Goal: Check status: Check status

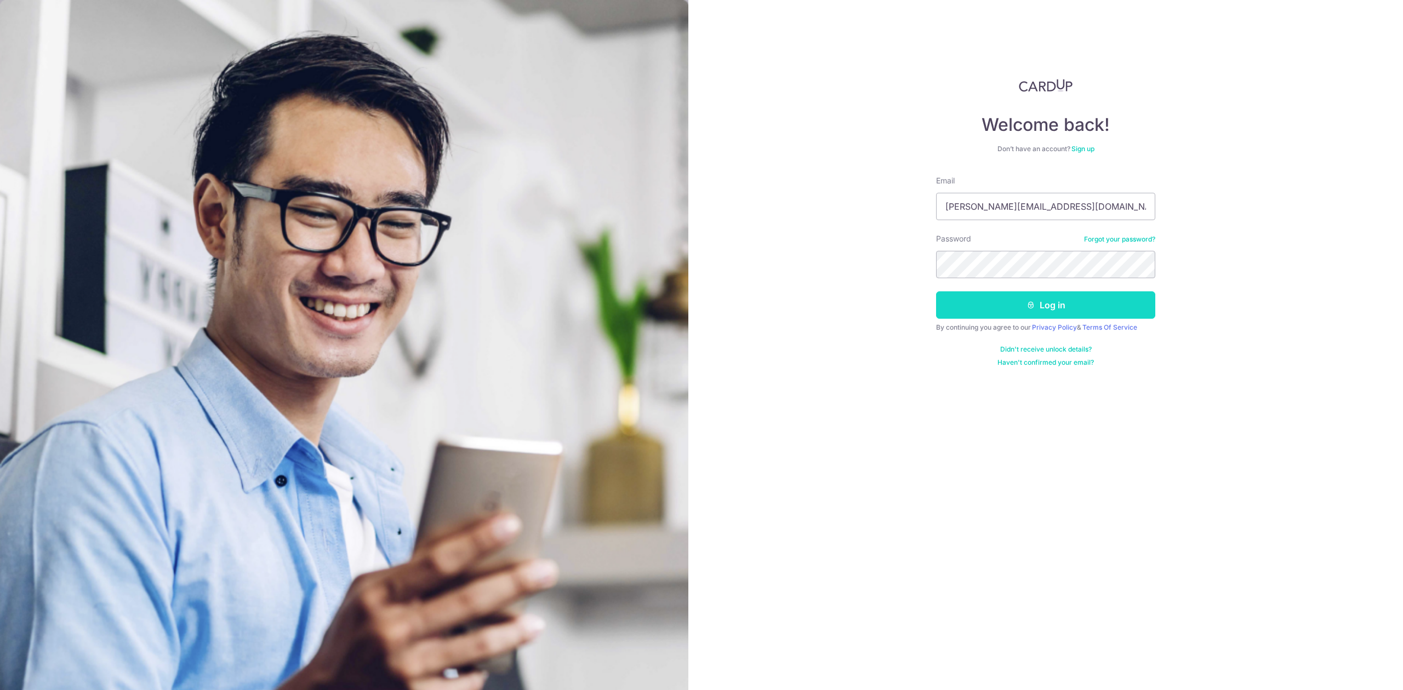
click at [972, 303] on button "Log in" at bounding box center [1045, 305] width 219 height 27
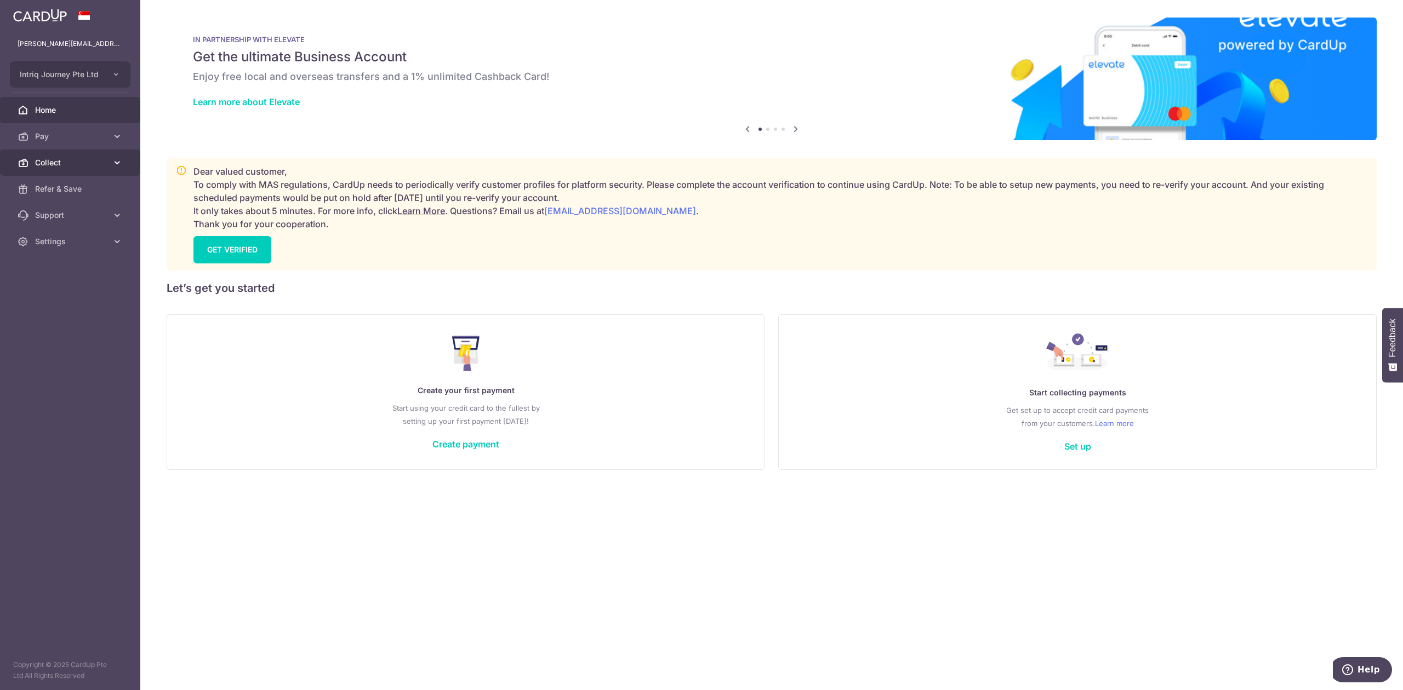
click at [84, 164] on span "Collect" at bounding box center [71, 162] width 72 height 11
click at [84, 182] on link "Dashboard" at bounding box center [70, 189] width 140 height 26
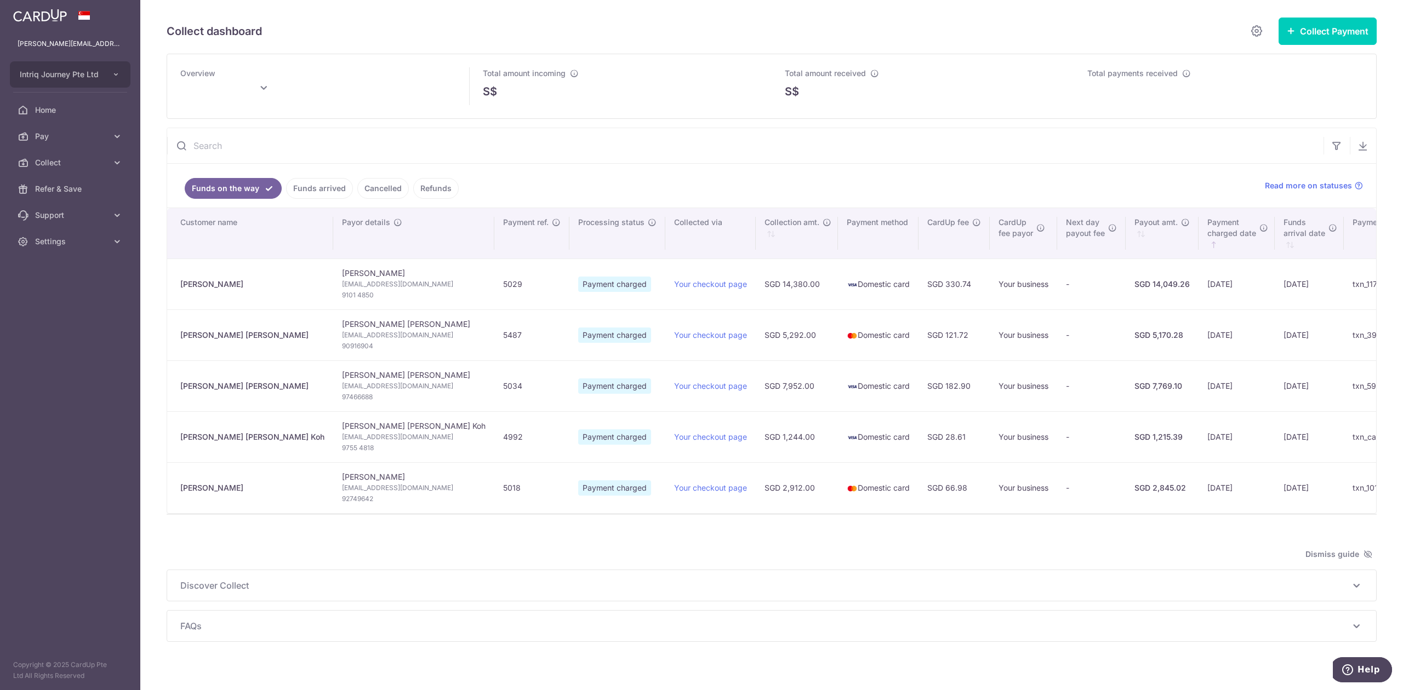
type input "[DATE]"
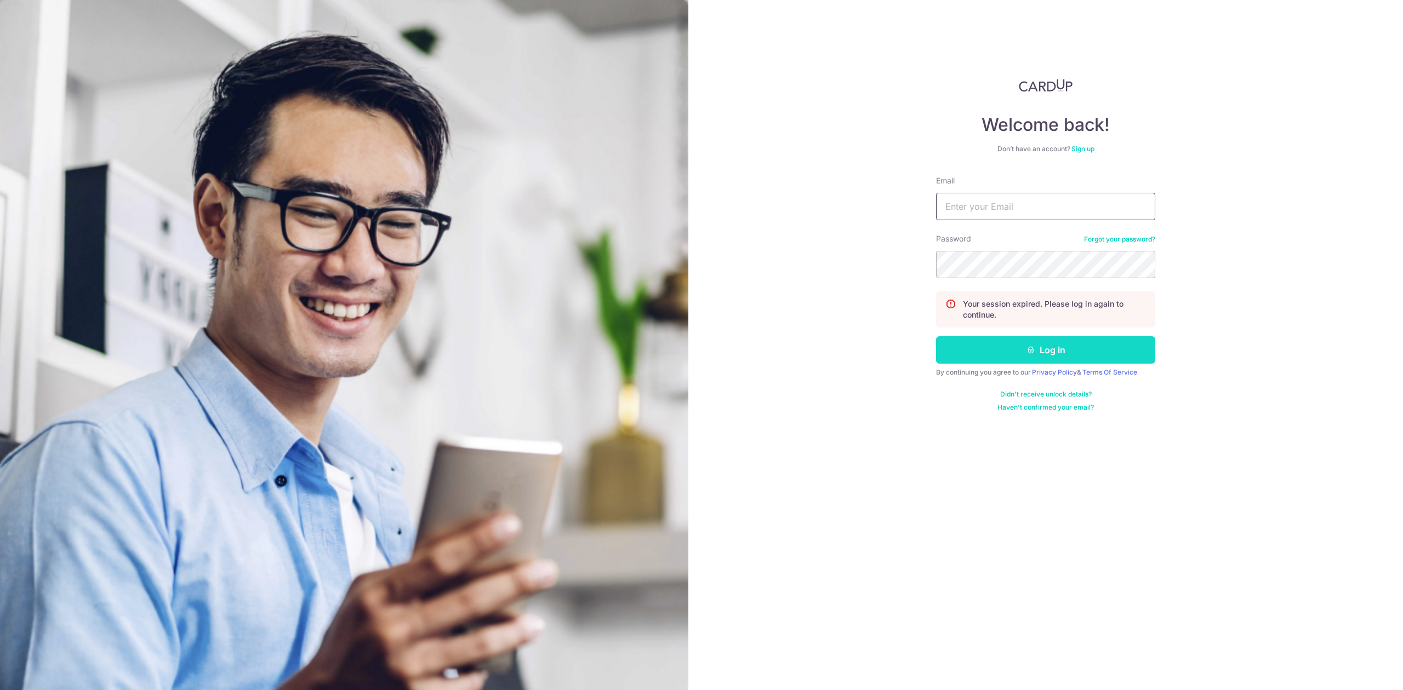
type input "[PERSON_NAME][EMAIL_ADDRESS][DOMAIN_NAME]"
click at [963, 361] on button "Log in" at bounding box center [1045, 349] width 219 height 27
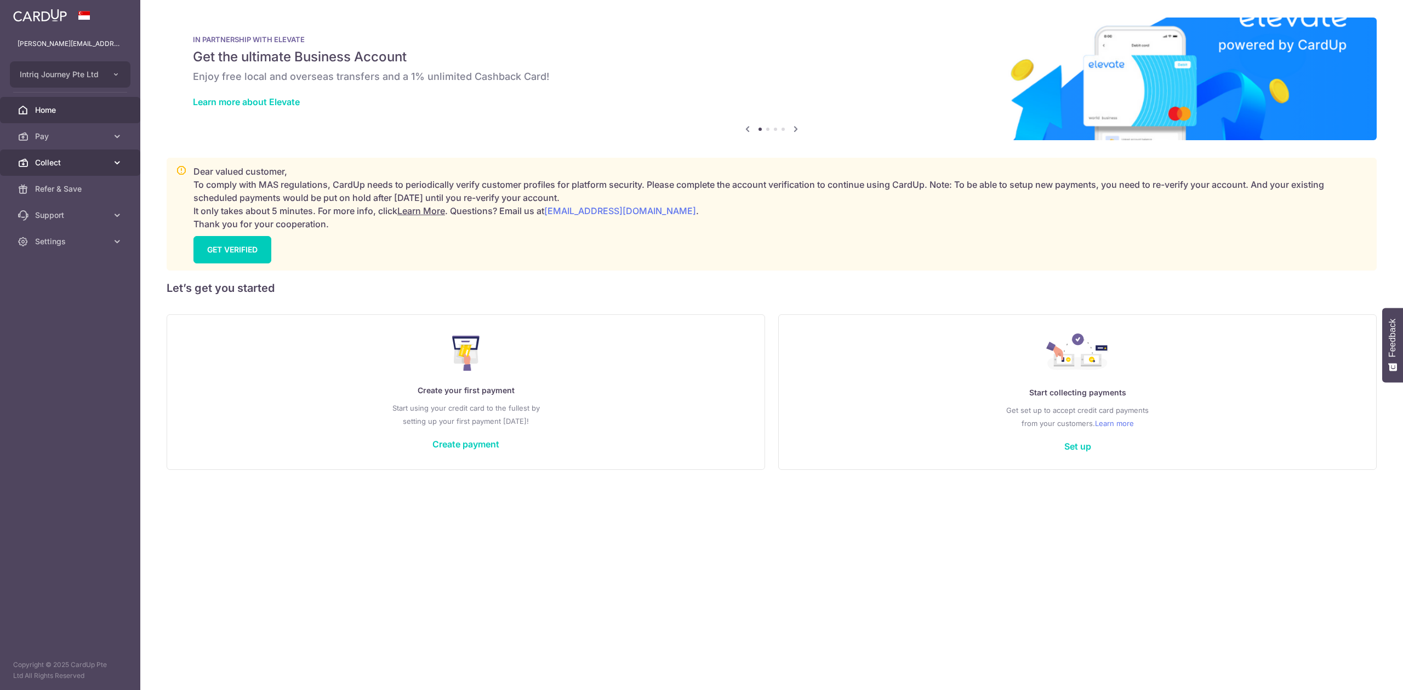
click at [39, 167] on span "Collect" at bounding box center [71, 162] width 72 height 11
click at [51, 192] on span "Dashboard" at bounding box center [71, 189] width 72 height 11
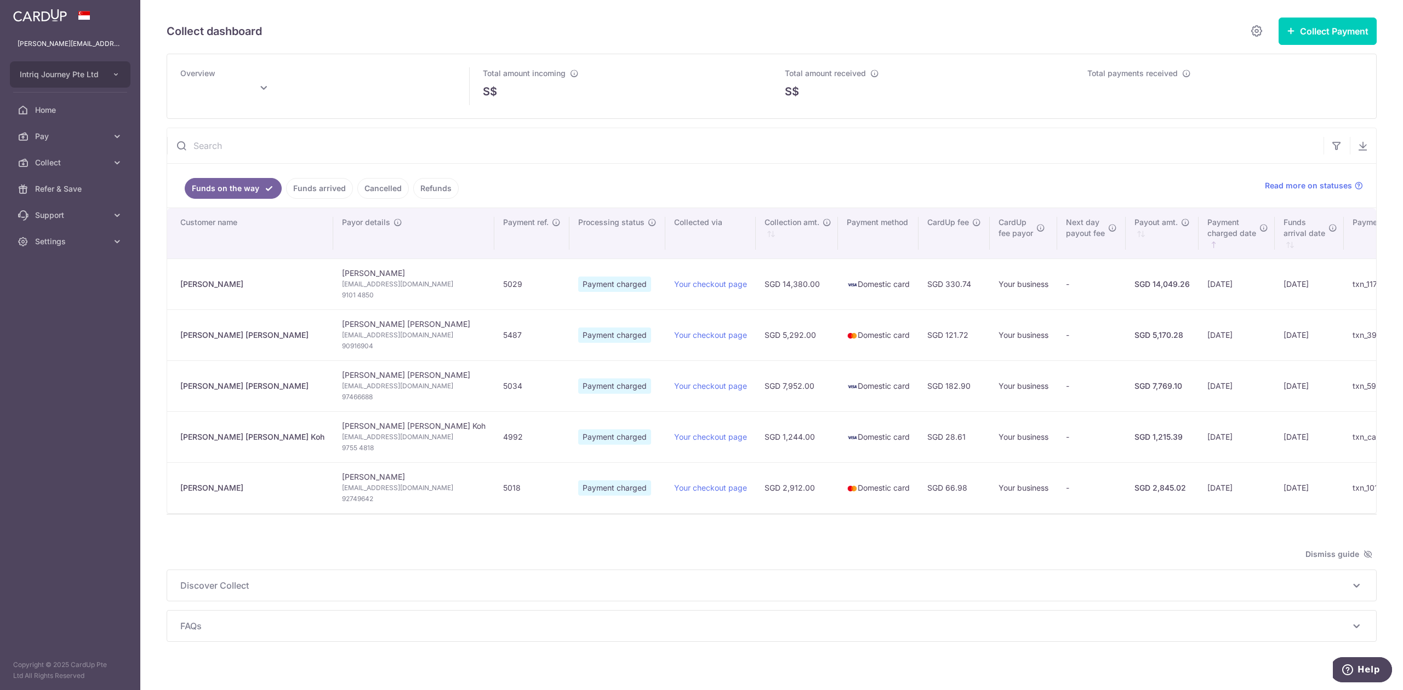
click at [316, 186] on link "Funds arrived" at bounding box center [319, 188] width 67 height 21
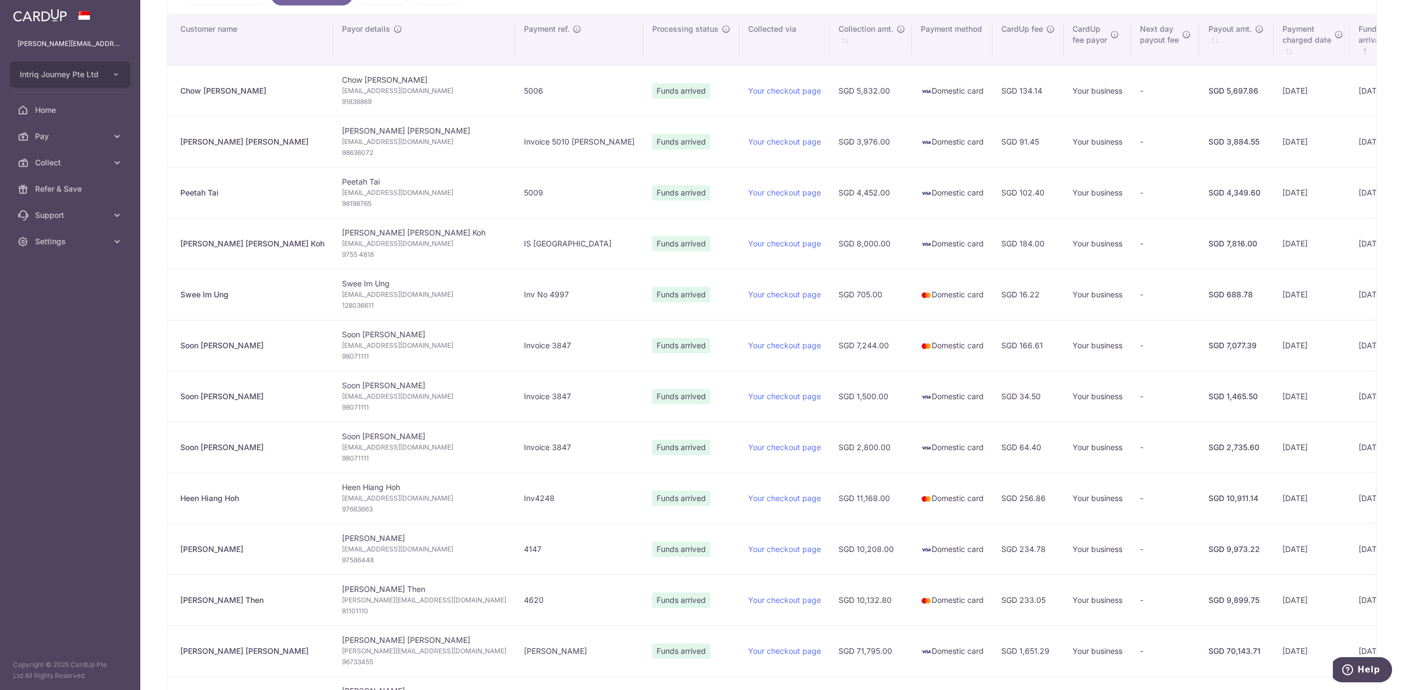
scroll to position [219, 0]
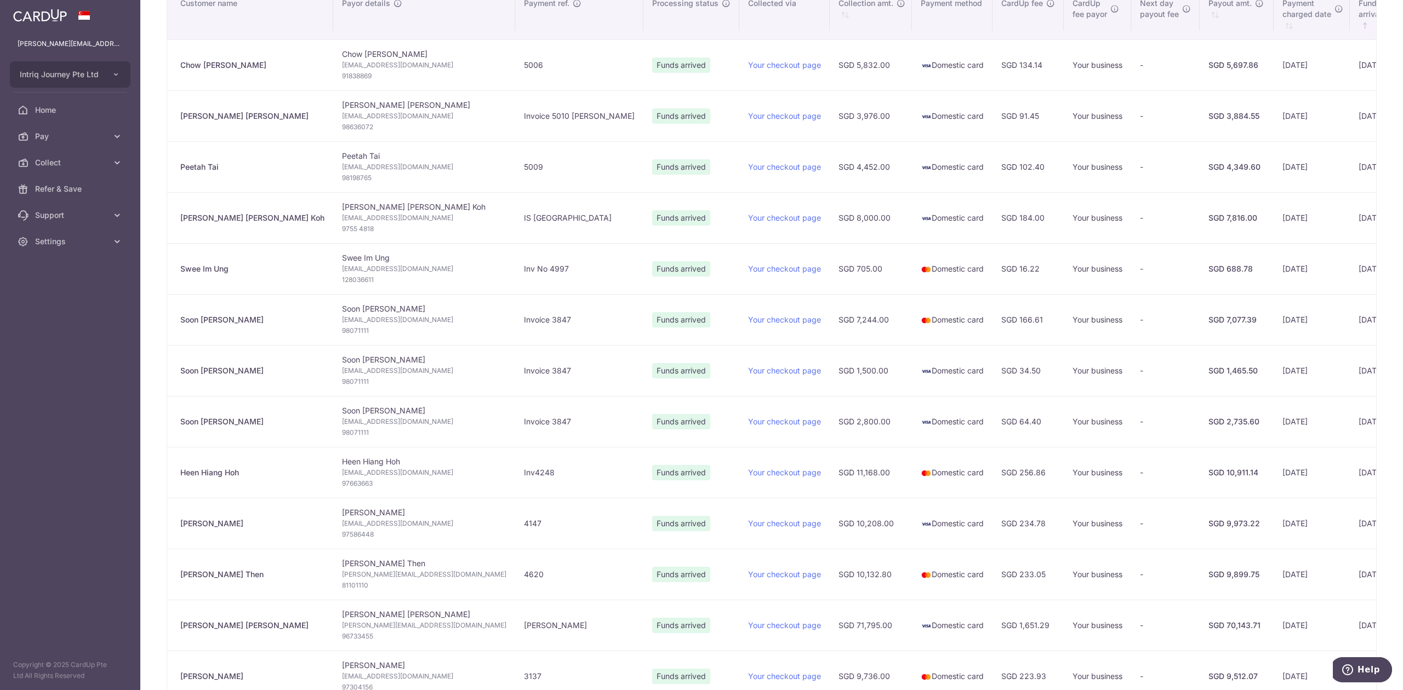
drag, startPoint x: 257, startPoint y: 530, endPoint x: 169, endPoint y: 529, distance: 87.7
click at [169, 529] on td "Sabrina Lim" at bounding box center [250, 523] width 166 height 51
copy div "Sabrina Lim"
type input "[DATE]"
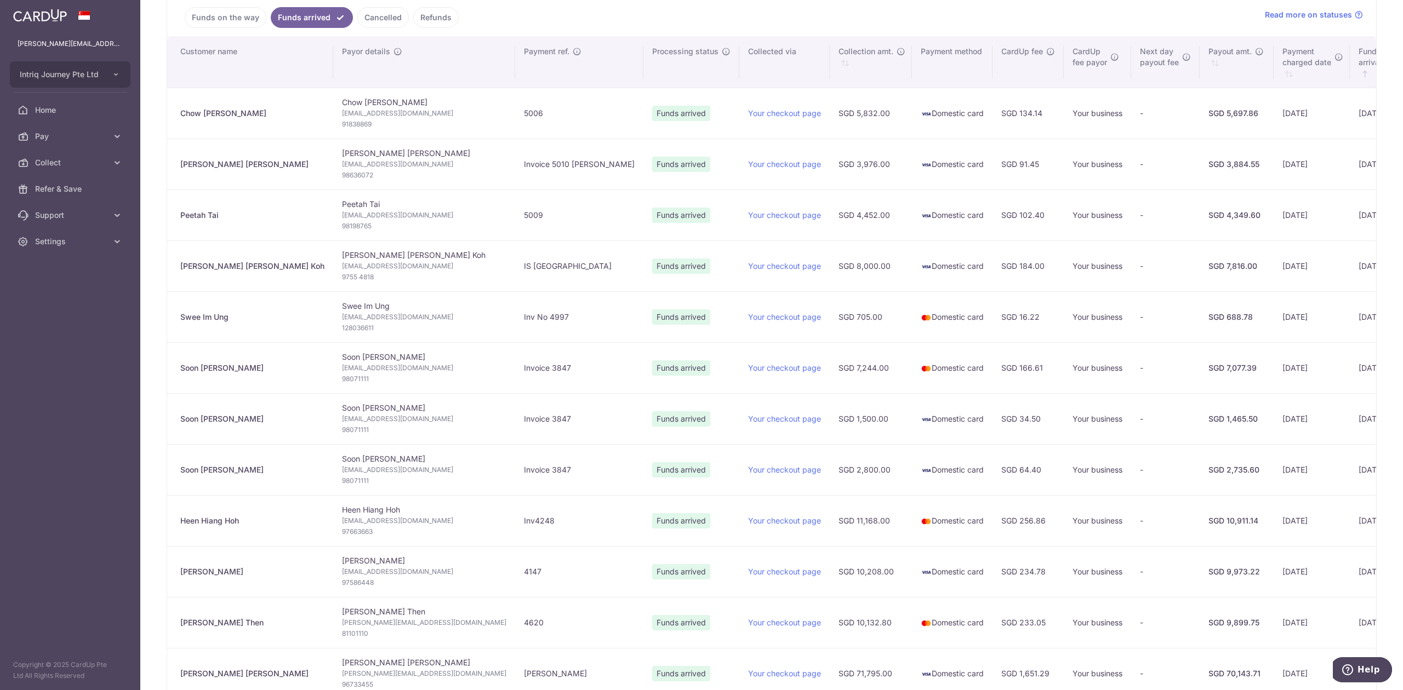
scroll to position [146, 0]
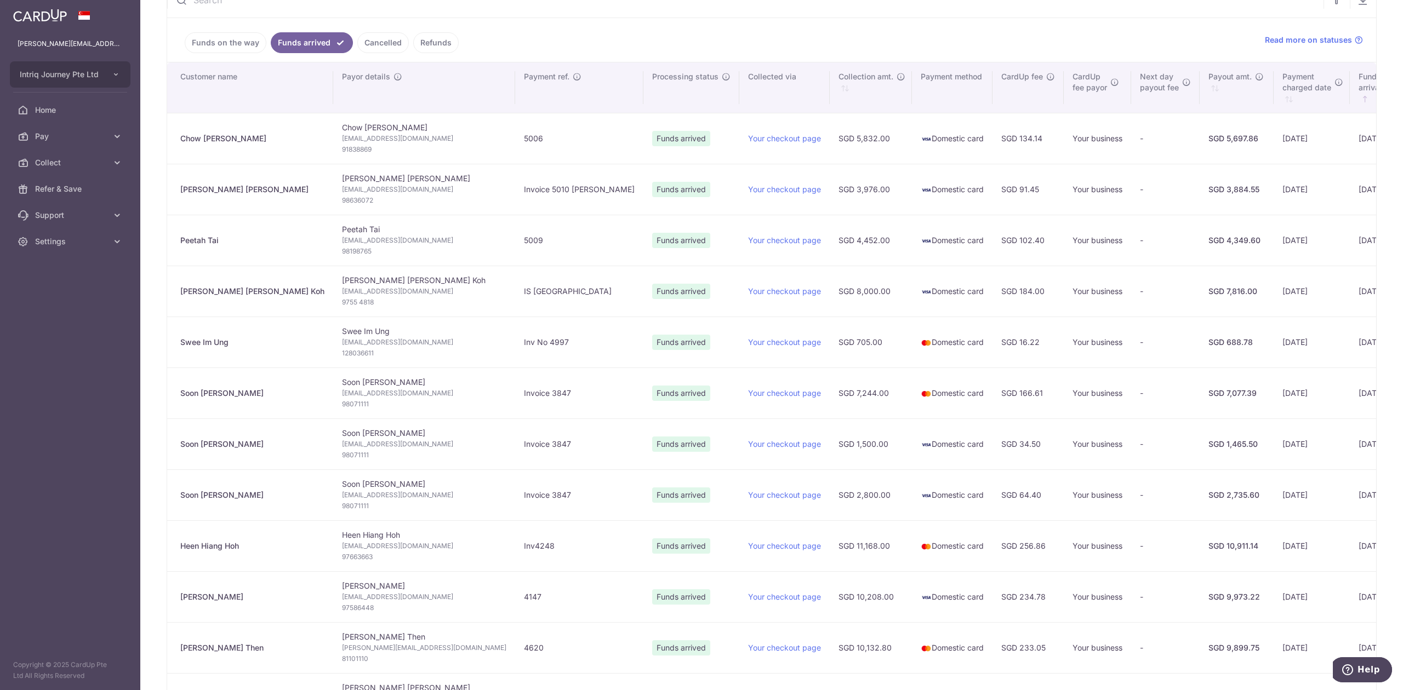
drag, startPoint x: 244, startPoint y: 549, endPoint x: 176, endPoint y: 549, distance: 67.9
click at [176, 549] on td "Heen Hiang Hoh" at bounding box center [250, 546] width 166 height 51
copy div "Heen Hiang Hoh"
drag, startPoint x: 246, startPoint y: 499, endPoint x: 179, endPoint y: 498, distance: 67.4
click at [179, 498] on td "Soon Kiat Tan" at bounding box center [250, 495] width 166 height 51
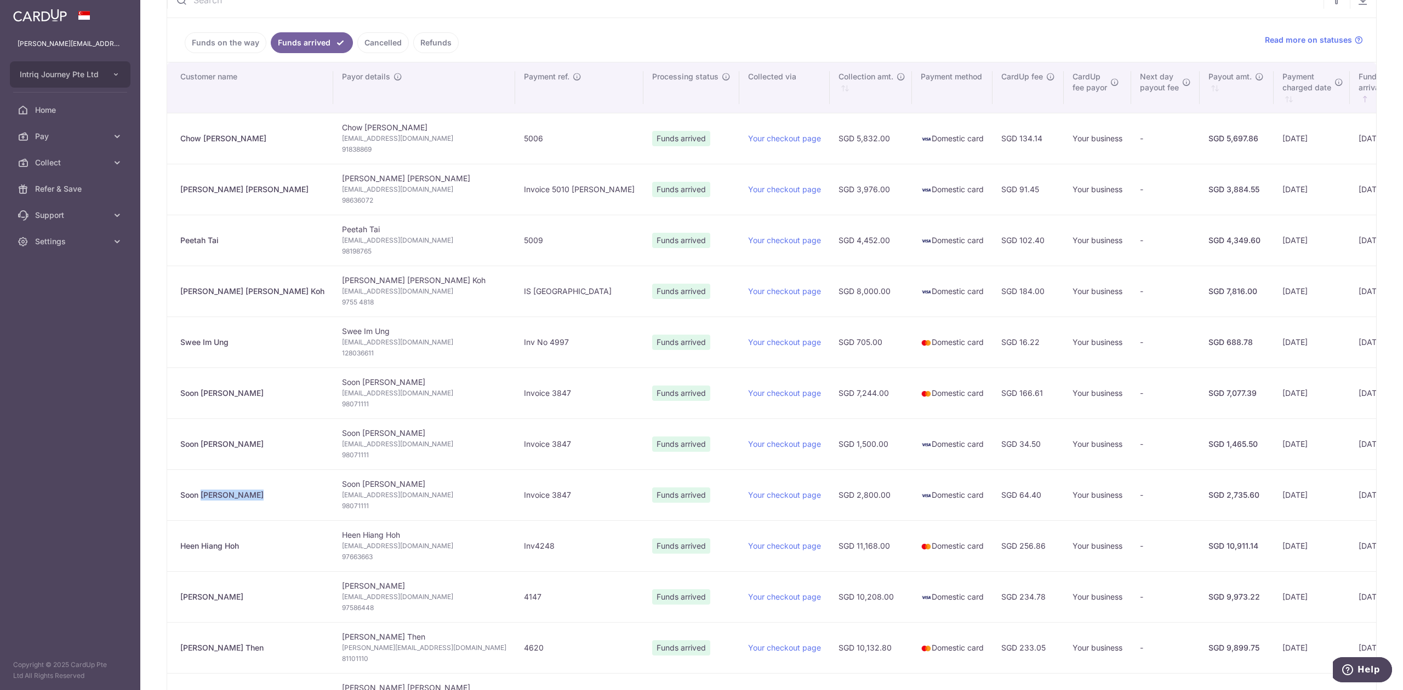
copy div "Soon Kiat Tan"
drag, startPoint x: 237, startPoint y: 446, endPoint x: 171, endPoint y: 454, distance: 66.3
click at [171, 454] on td "Soon Kiat Tan" at bounding box center [250, 444] width 166 height 51
copy div "Soon Kiat Tan"
drag, startPoint x: 193, startPoint y: 397, endPoint x: 169, endPoint y: 398, distance: 24.7
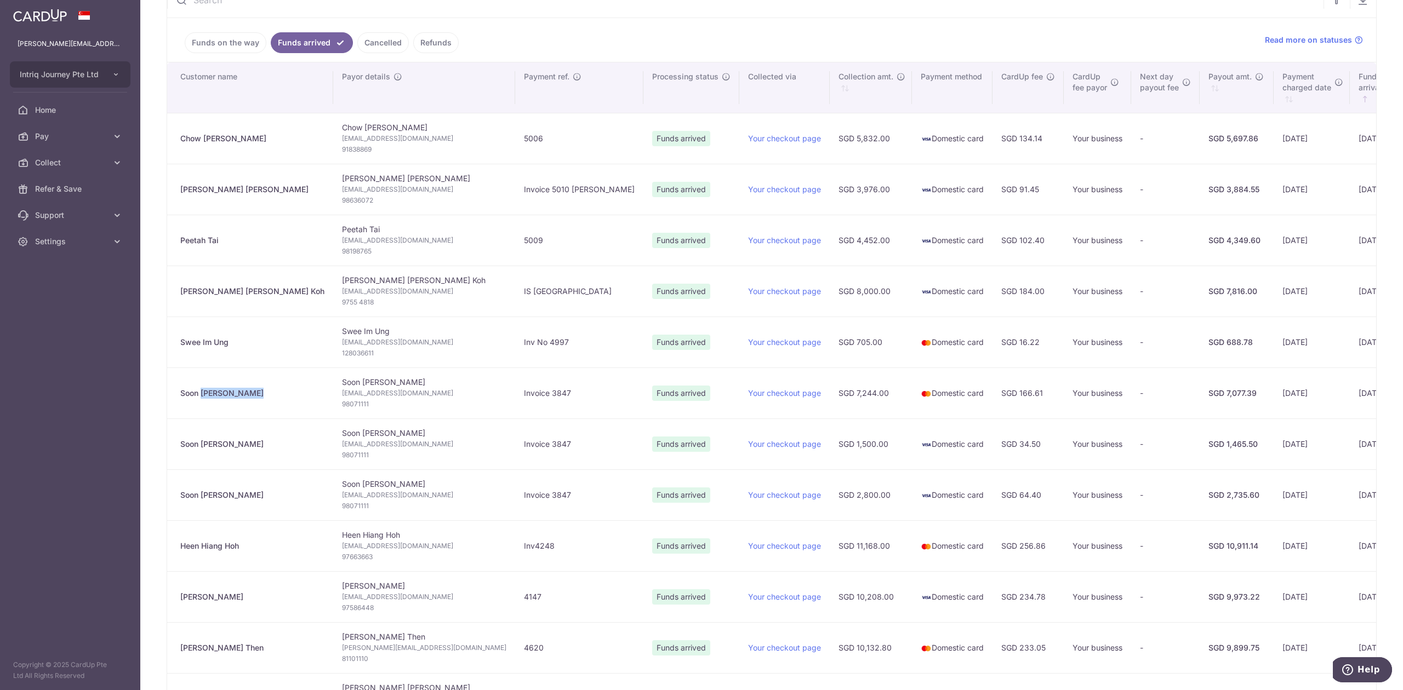
click at [169, 398] on td "Soon Kiat Tan" at bounding box center [250, 393] width 166 height 51
copy div "Soon Kiat Tan"
drag, startPoint x: 242, startPoint y: 343, endPoint x: 163, endPoint y: 345, distance: 78.4
click at [163, 345] on div "Collect dashboard Collect Payment Create request to collect payments Custom Pay…" at bounding box center [771, 345] width 1263 height 690
copy table "Customer name Payor details Payment ref. Processing status Collected via Collec…"
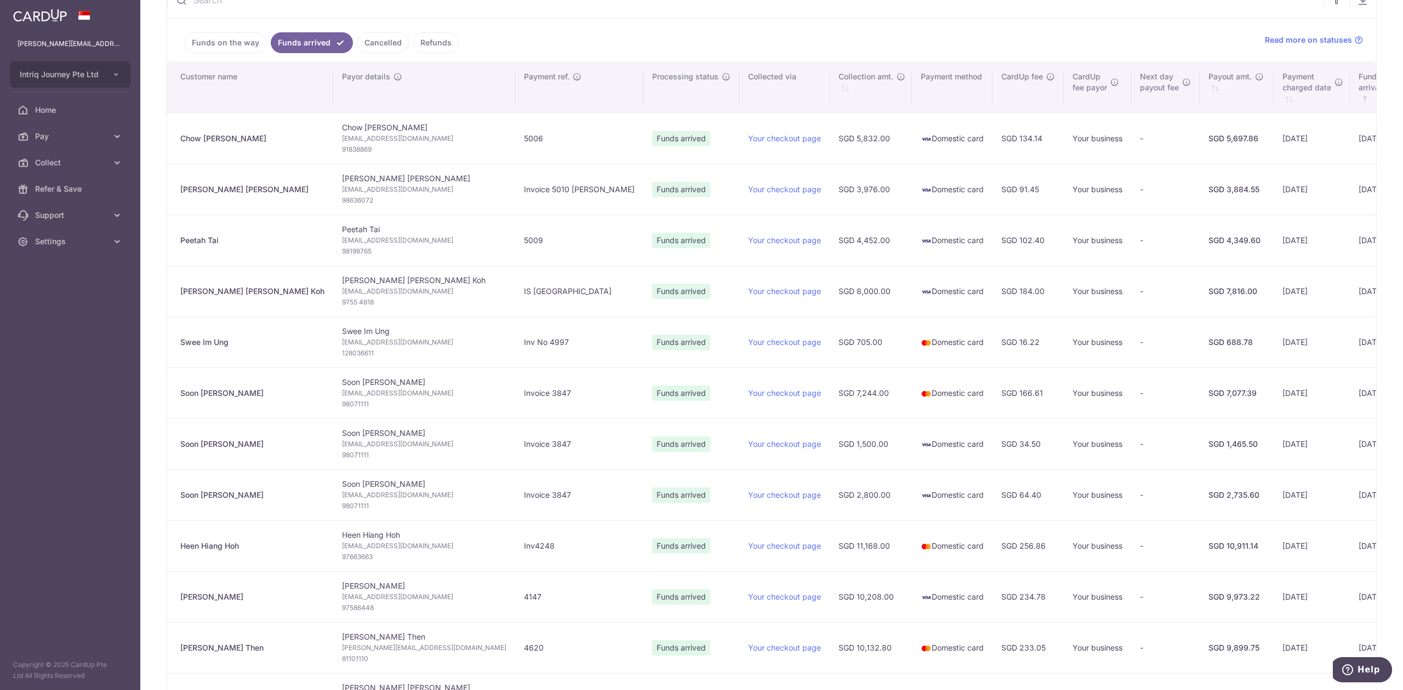
click at [342, 345] on span "swee-im.ung@hotmail.com" at bounding box center [424, 342] width 164 height 11
drag, startPoint x: 244, startPoint y: 344, endPoint x: 182, endPoint y: 344, distance: 62.5
click at [182, 344] on div "Swee Im Ung" at bounding box center [252, 342] width 144 height 11
copy div "Swee Im Ung"
drag, startPoint x: 275, startPoint y: 294, endPoint x: 180, endPoint y: 294, distance: 94.3
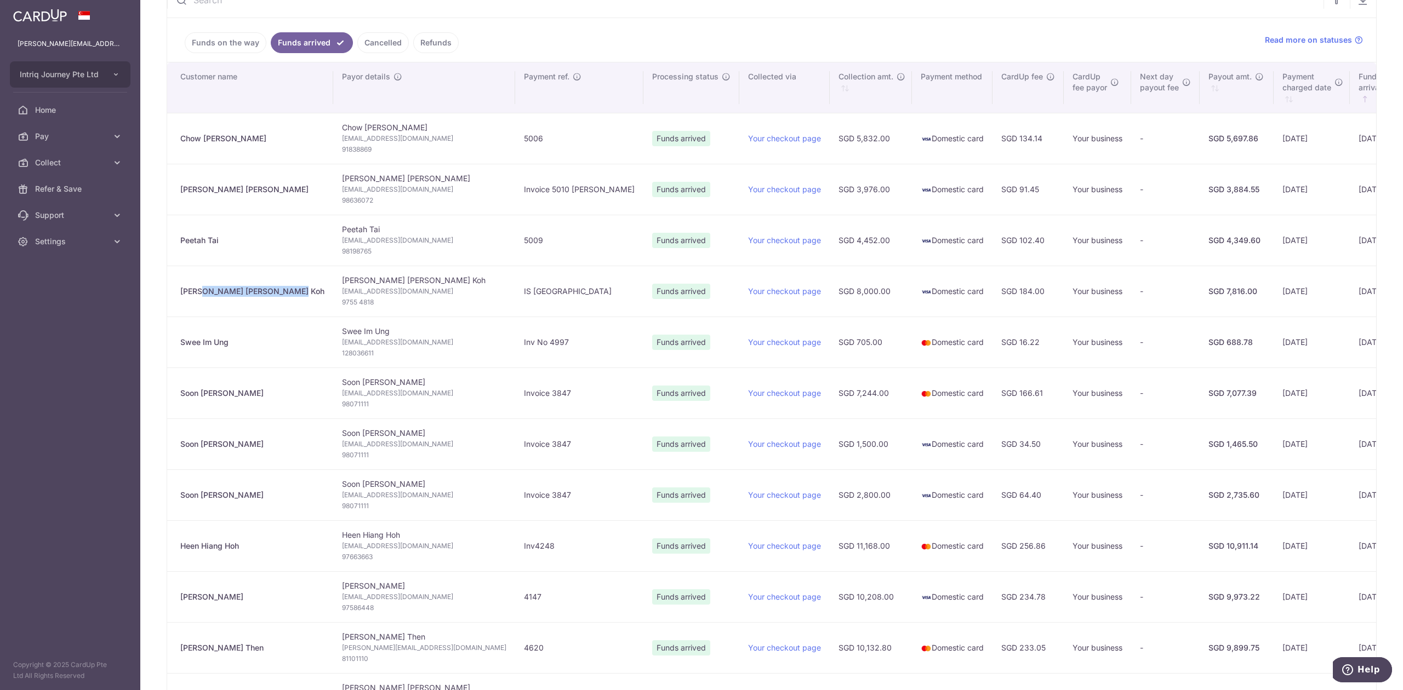
click at [180, 294] on td "[PERSON_NAME] [PERSON_NAME] Koh" at bounding box center [250, 291] width 166 height 51
copy div "[PERSON_NAME] [PERSON_NAME] Koh"
drag, startPoint x: 227, startPoint y: 246, endPoint x: 176, endPoint y: 250, distance: 50.6
click at [176, 250] on td "Peetah Tai" at bounding box center [250, 240] width 166 height 51
copy div "Peetah Tai"
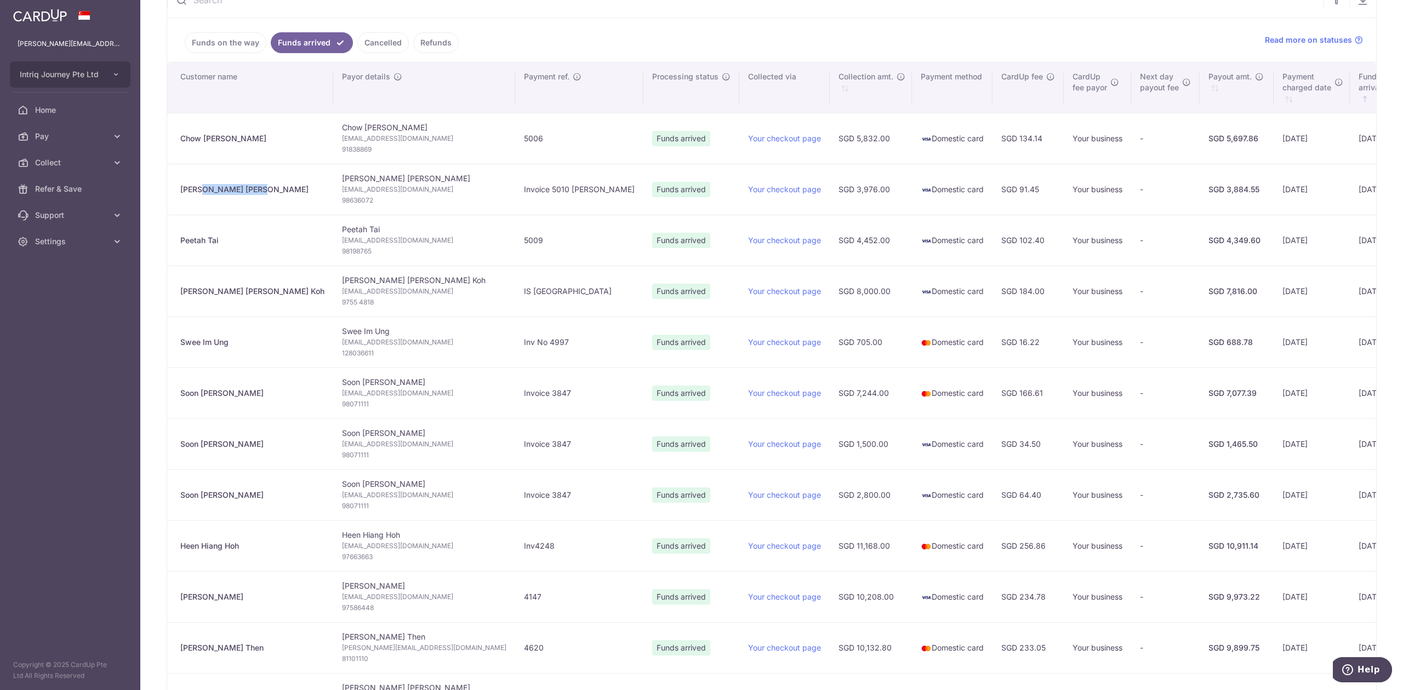
drag, startPoint x: 256, startPoint y: 197, endPoint x: 180, endPoint y: 196, distance: 76.2
click at [180, 196] on td "Kim Foong Wong" at bounding box center [250, 189] width 166 height 51
copy div "Kim Foong Wong"
drag, startPoint x: 241, startPoint y: 142, endPoint x: 174, endPoint y: 146, distance: 66.9
click at [174, 146] on td "Chow Kiat Lim" at bounding box center [250, 138] width 166 height 51
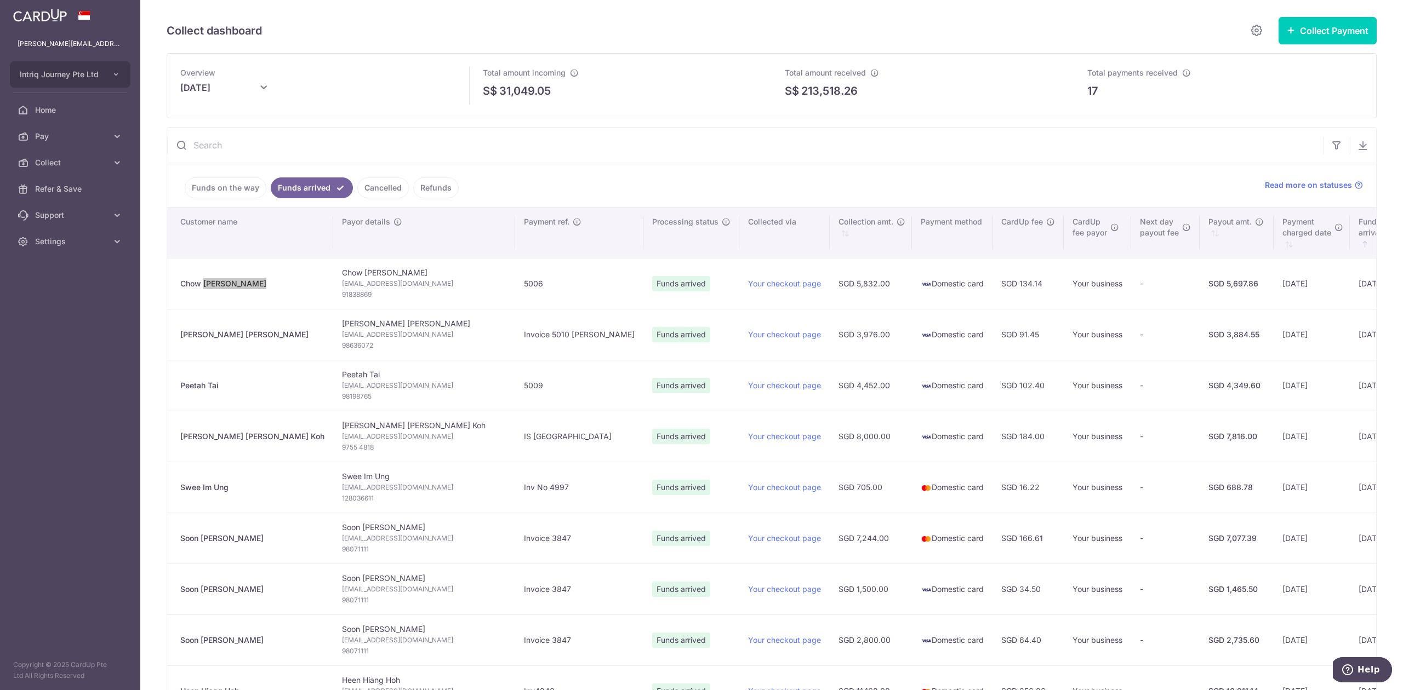
scroll to position [0, 0]
